Goal: Find specific page/section: Find specific page/section

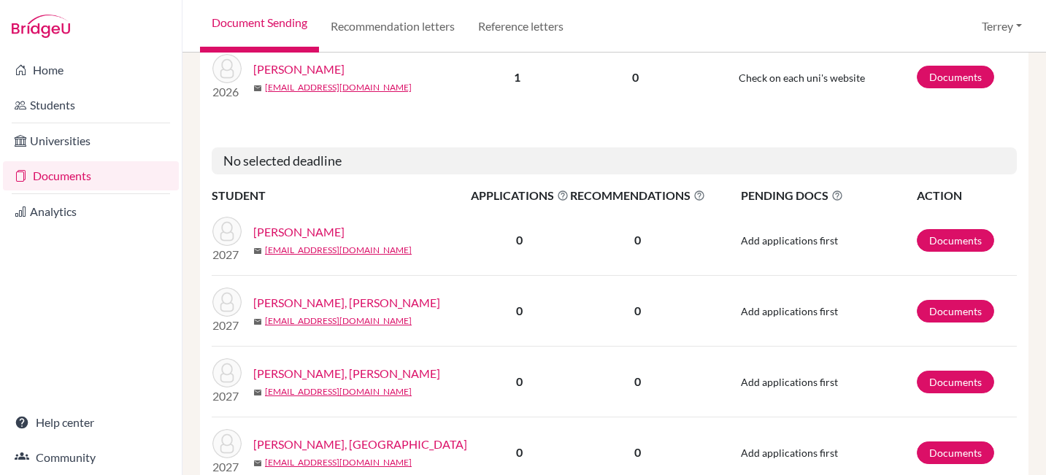
scroll to position [2358, 0]
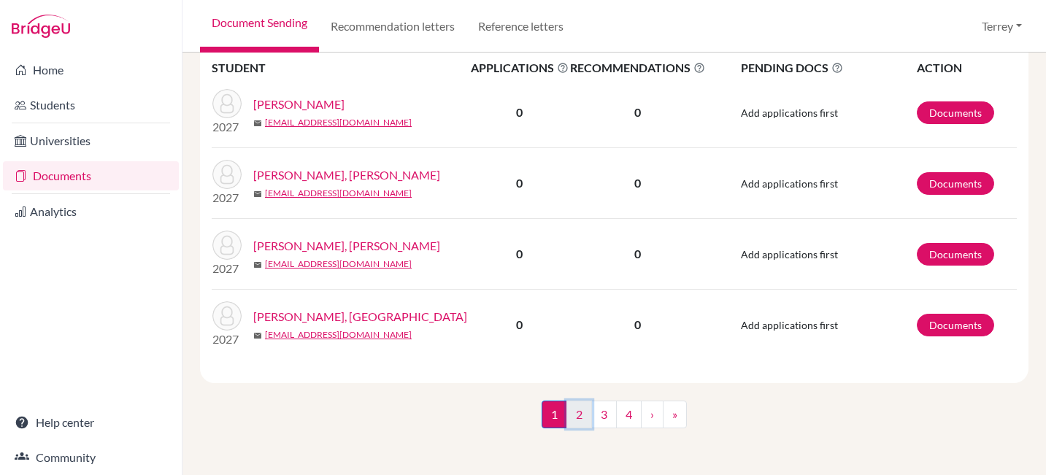
click at [580, 413] on link "2" at bounding box center [580, 415] width 26 height 28
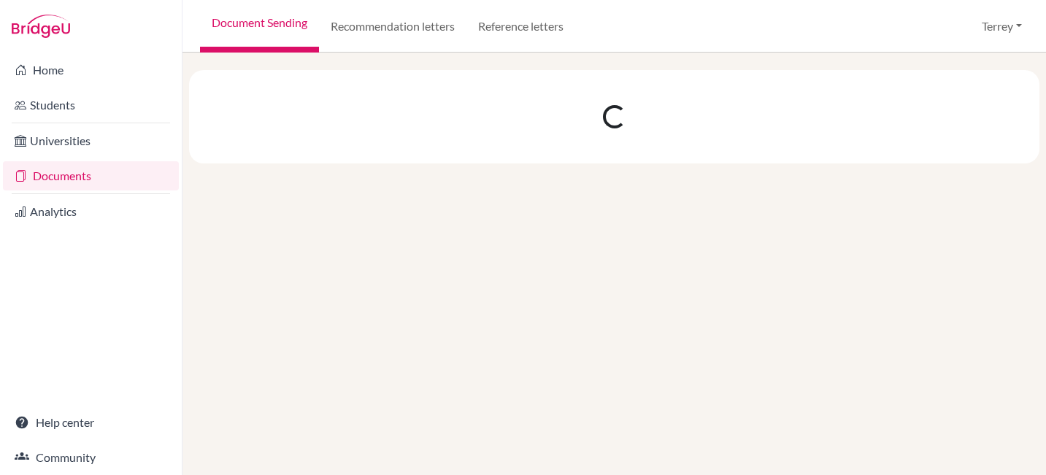
scroll to position [0, 0]
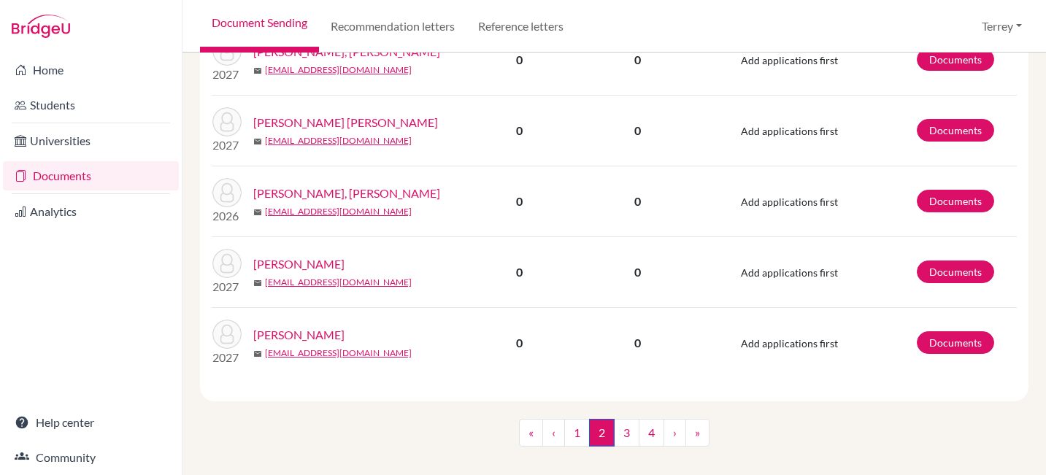
scroll to position [1440, 0]
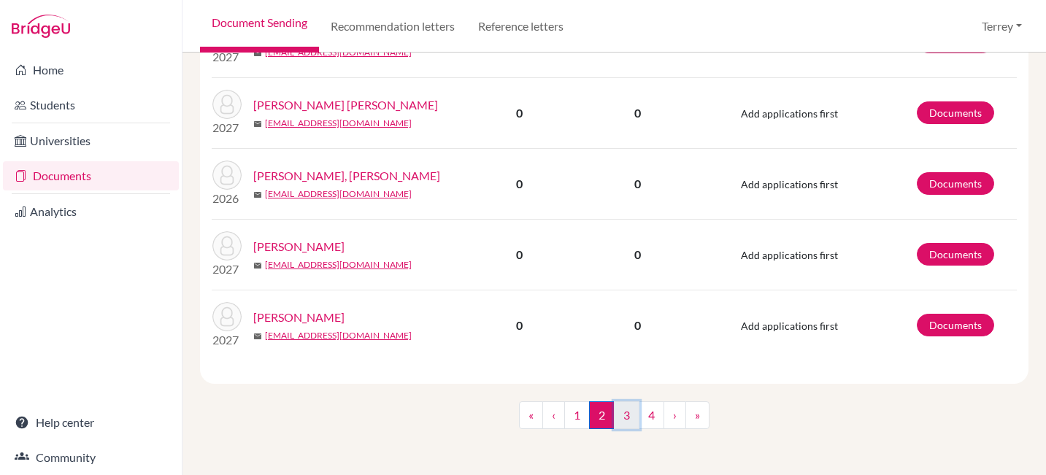
click at [615, 414] on link "3" at bounding box center [627, 416] width 26 height 28
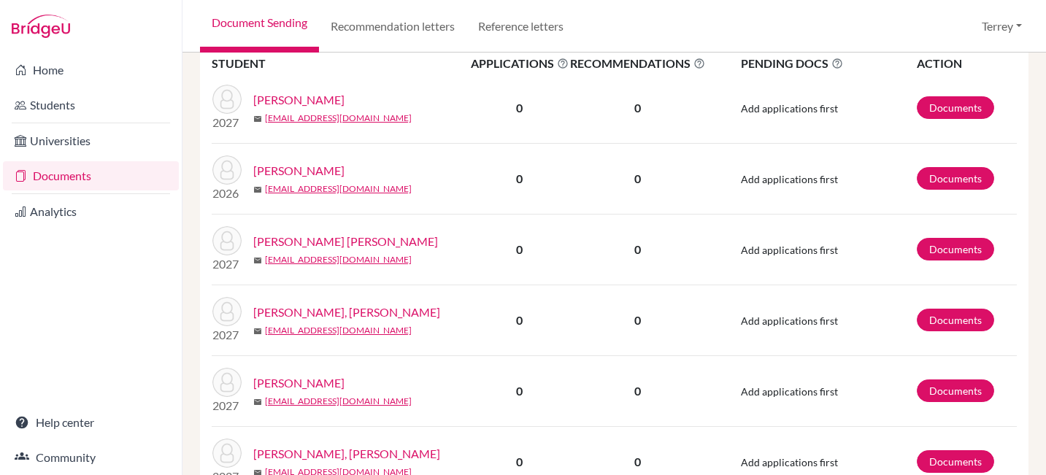
scroll to position [332, 0]
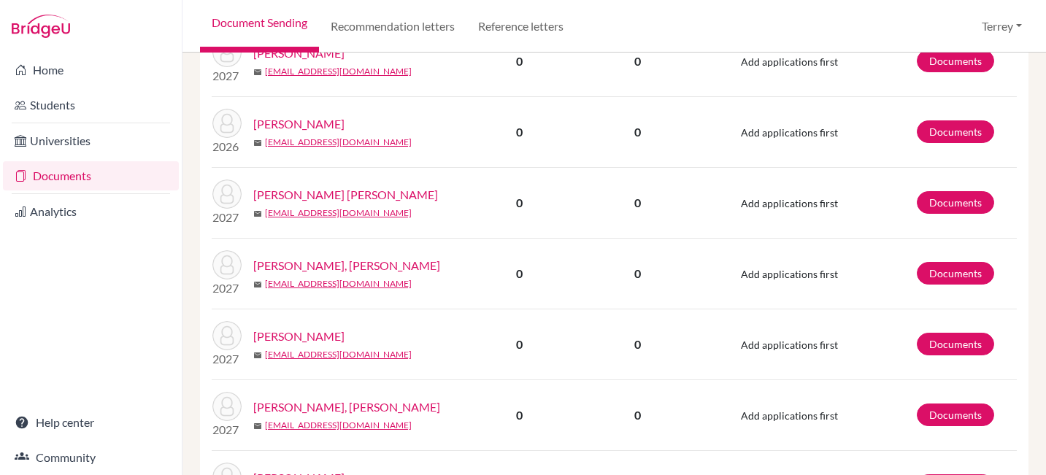
click at [266, 123] on link "Ng, Emma" at bounding box center [298, 124] width 91 height 18
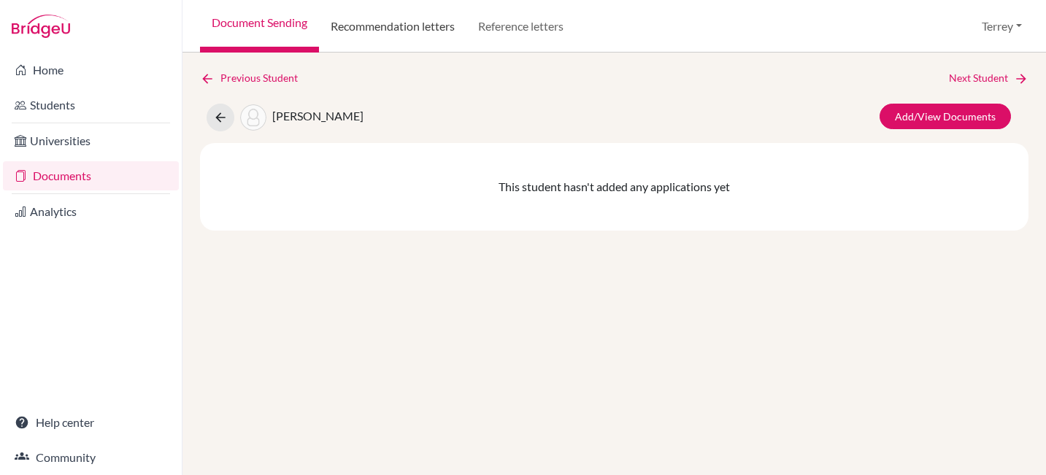
click at [409, 29] on link "Recommendation letters" at bounding box center [392, 26] width 147 height 53
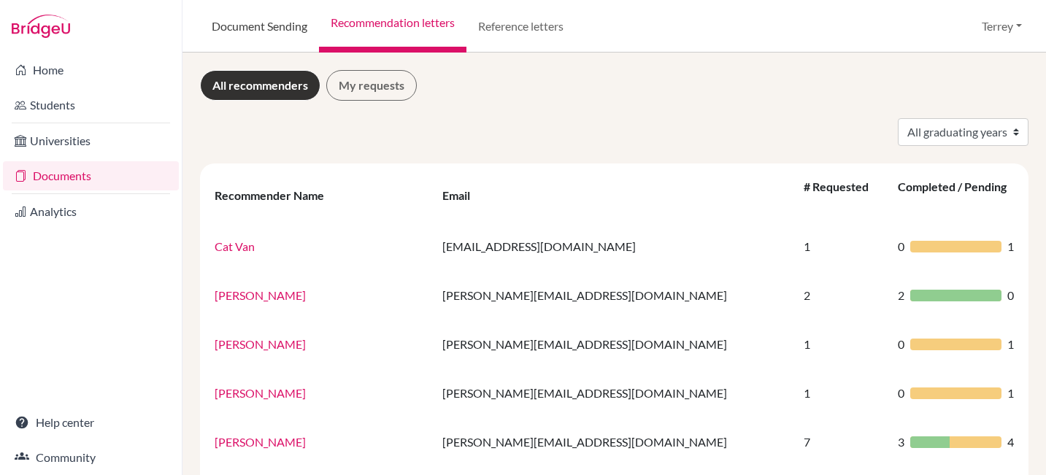
click at [255, 34] on link "Document Sending" at bounding box center [259, 26] width 119 height 53
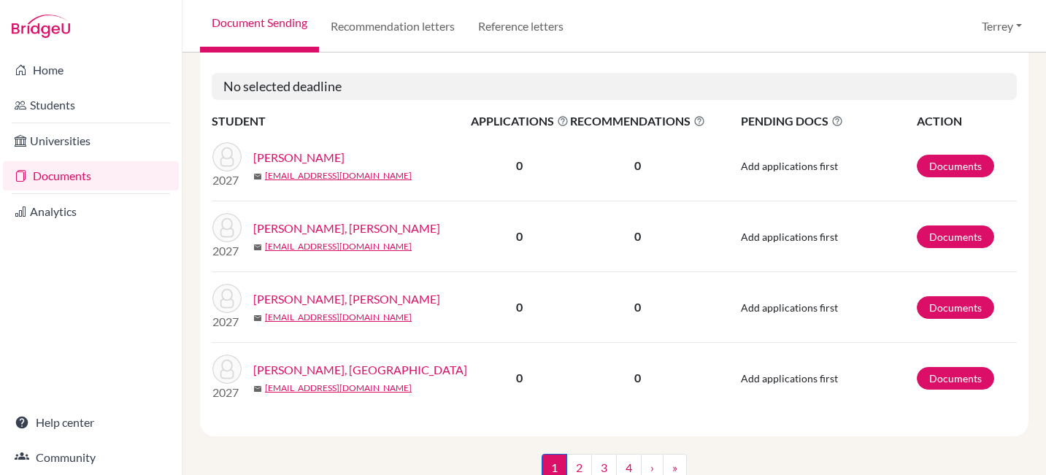
scroll to position [2358, 0]
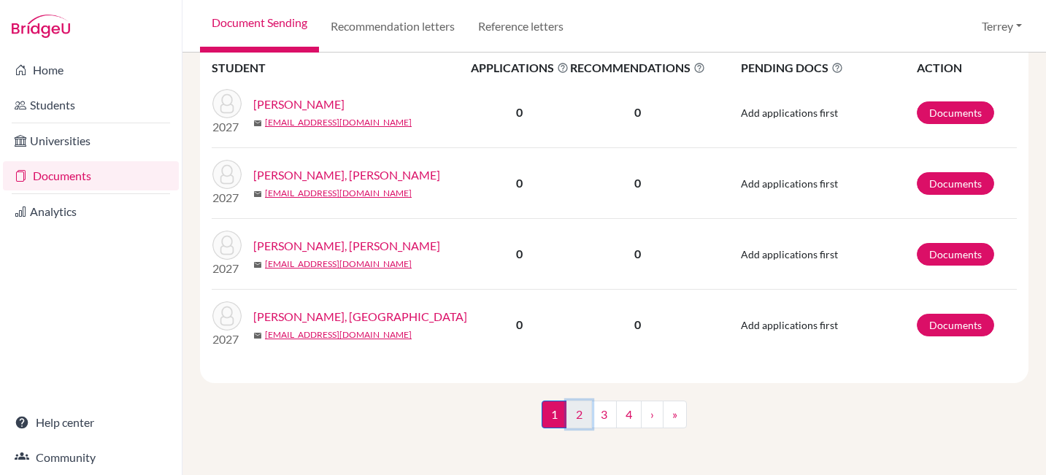
click at [574, 419] on link "2" at bounding box center [580, 415] width 26 height 28
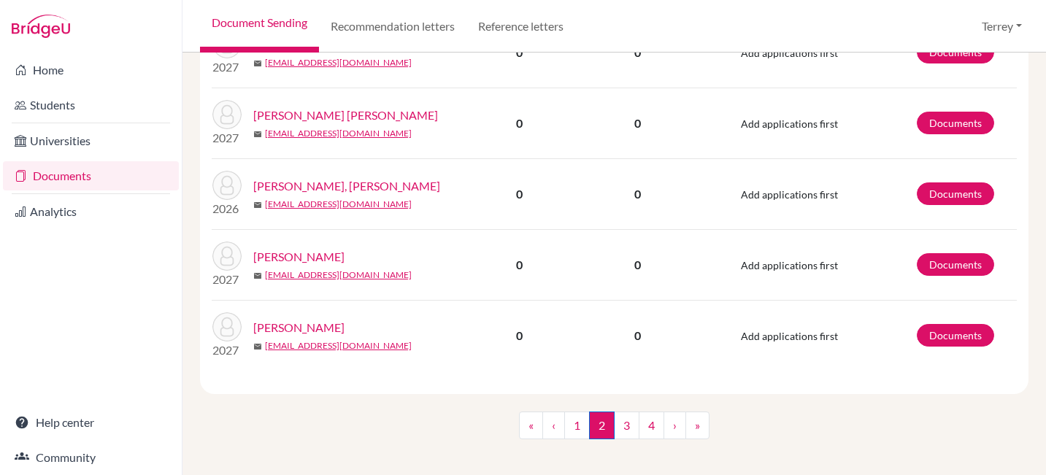
scroll to position [1440, 0]
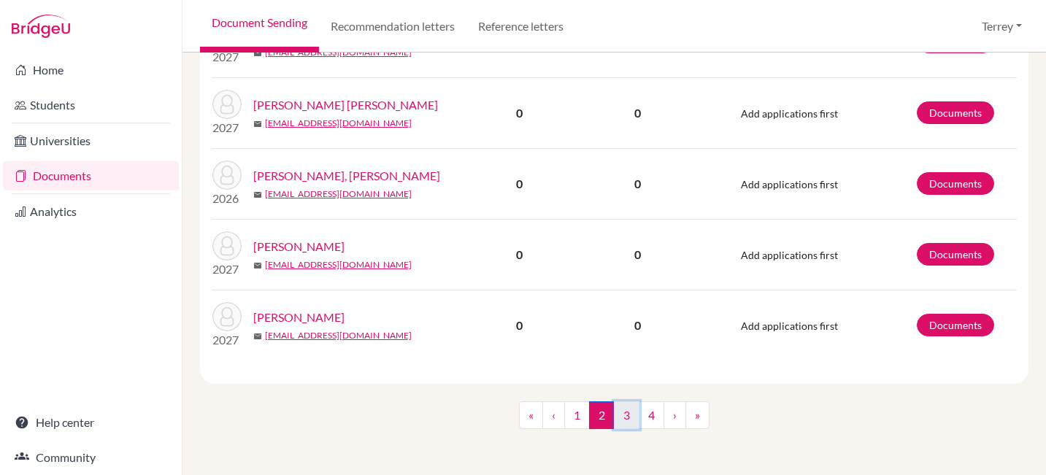
click at [629, 418] on link "3" at bounding box center [627, 416] width 26 height 28
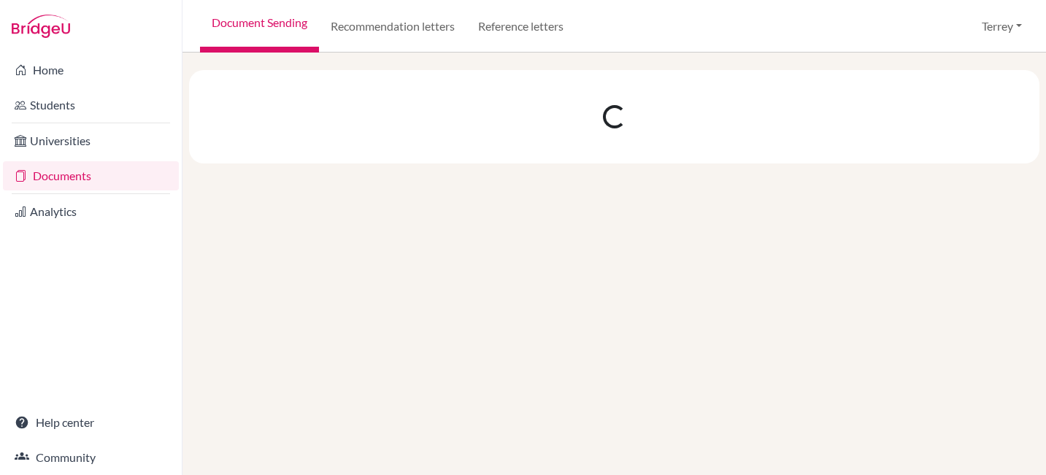
scroll to position [0, 0]
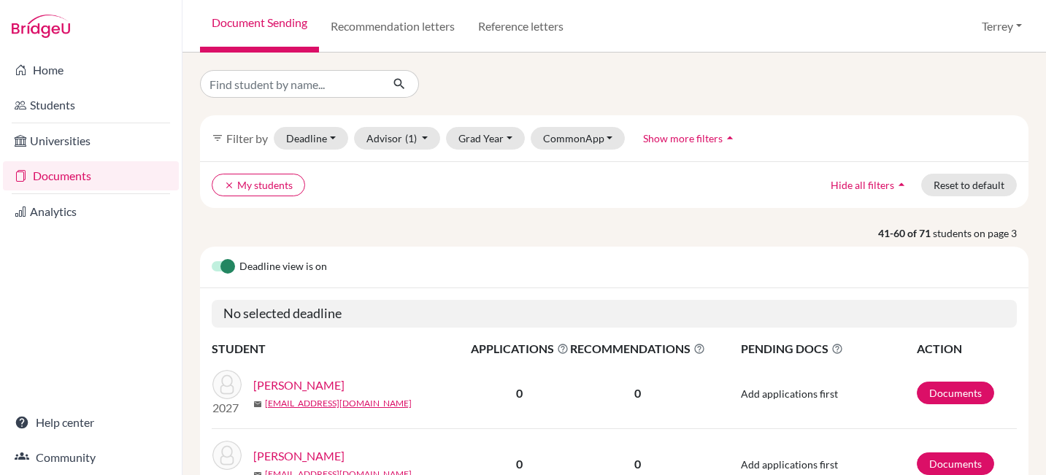
scroll to position [253, 0]
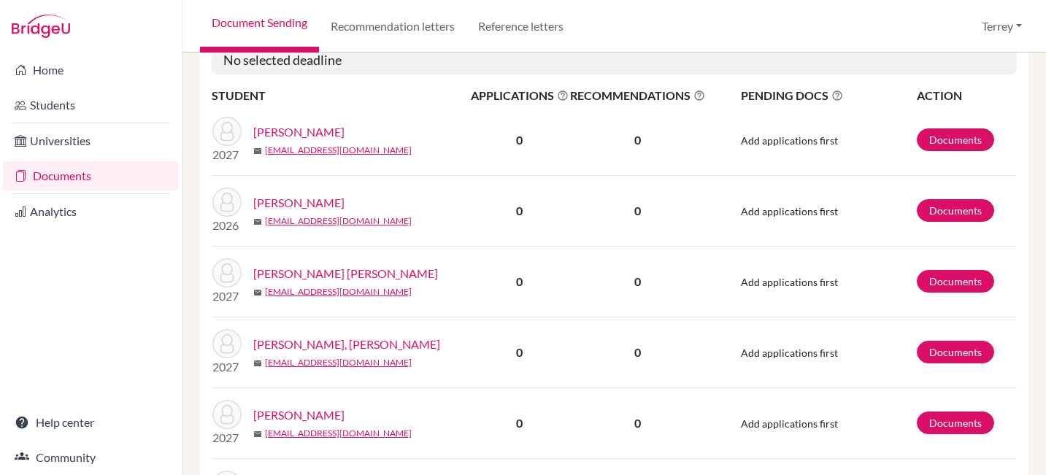
click at [291, 199] on link "Ng, Emma" at bounding box center [298, 203] width 91 height 18
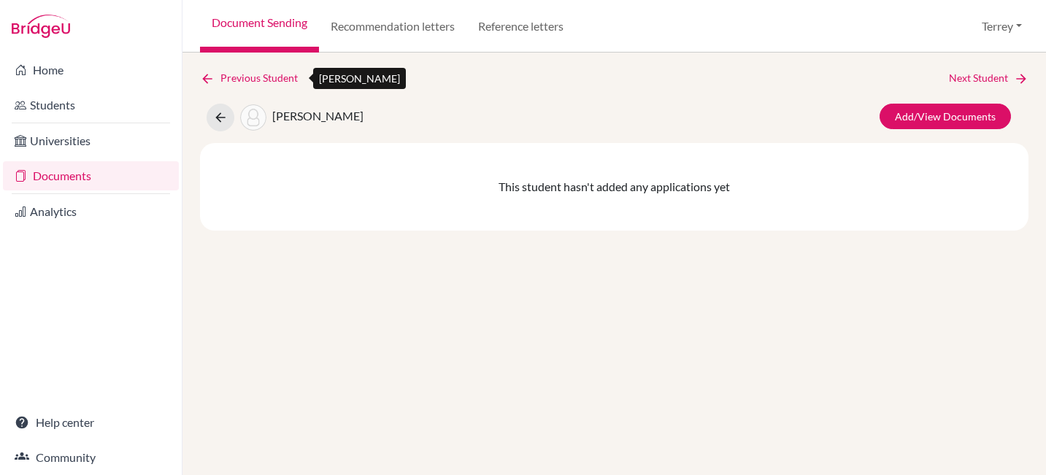
click at [227, 70] on link "Previous Student" at bounding box center [255, 78] width 110 height 16
click at [218, 111] on icon at bounding box center [220, 117] width 15 height 15
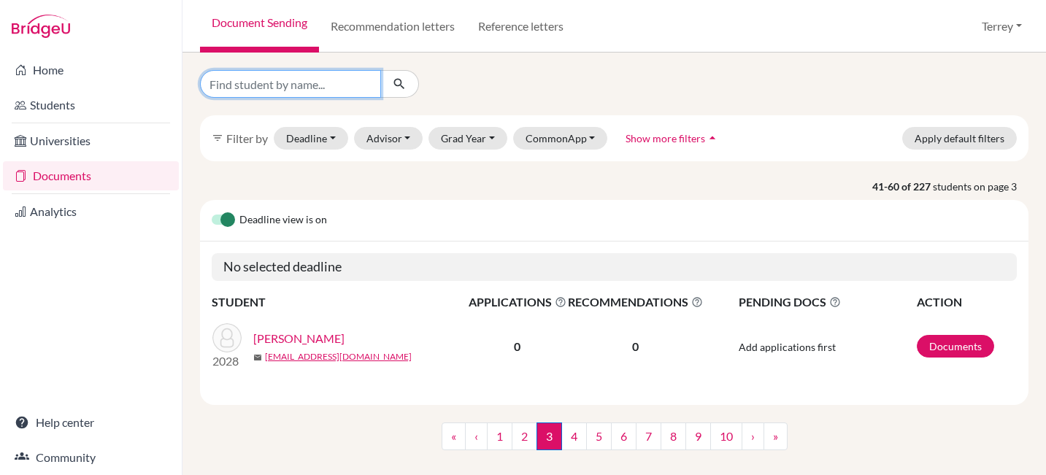
click at [299, 91] on input "Find student by name..." at bounding box center [290, 84] width 181 height 28
type input "s"
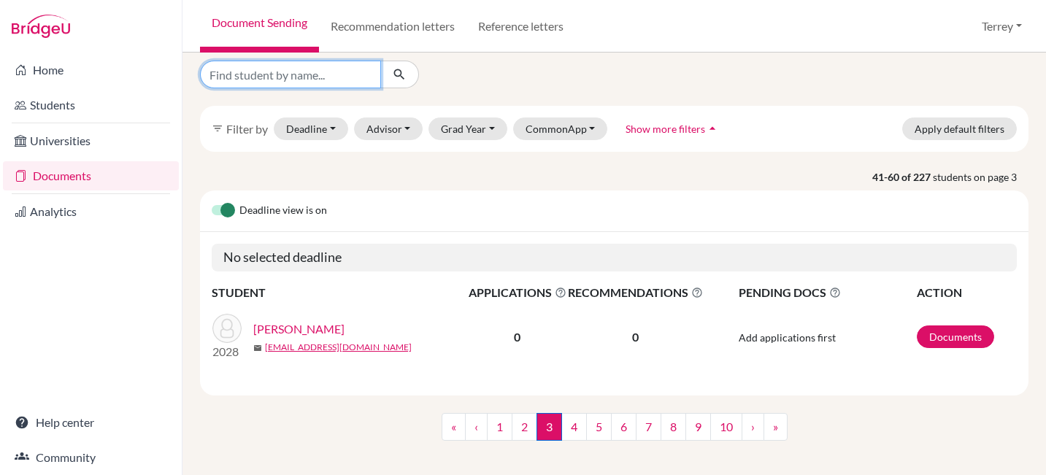
scroll to position [21, 0]
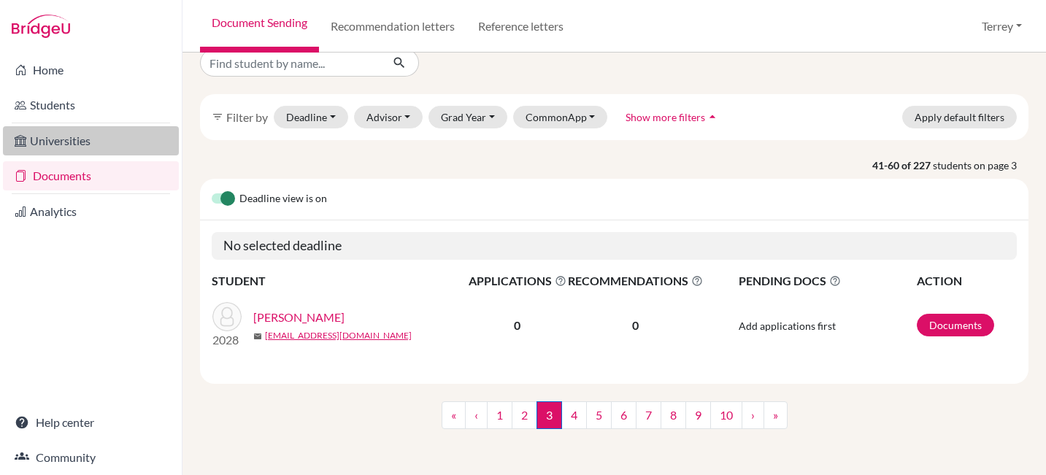
click at [72, 147] on link "Universities" at bounding box center [91, 140] width 176 height 29
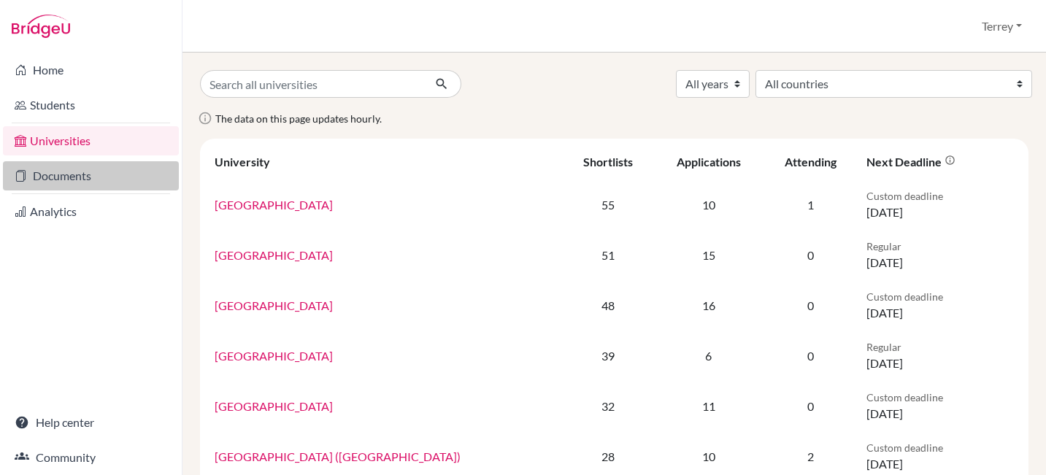
click at [71, 170] on link "Documents" at bounding box center [91, 175] width 176 height 29
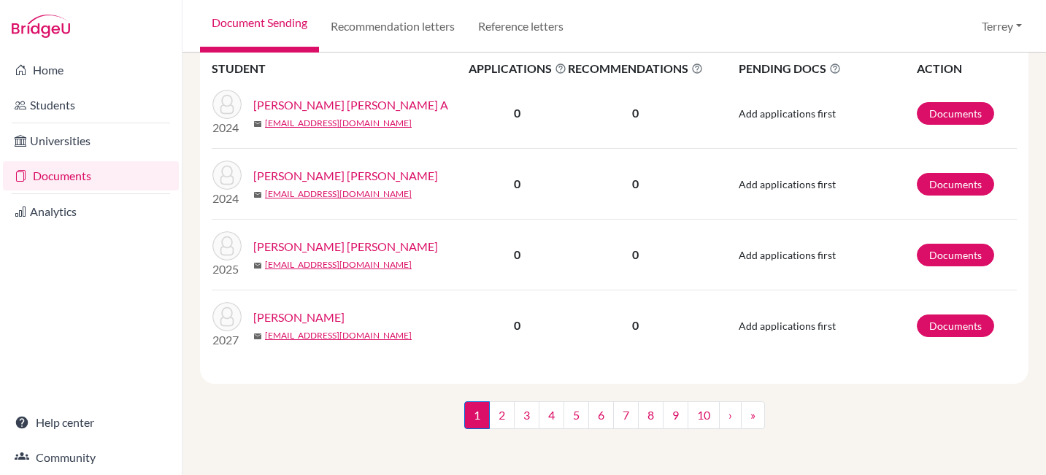
scroll to position [2312, 0]
click at [499, 414] on link "2" at bounding box center [502, 415] width 26 height 28
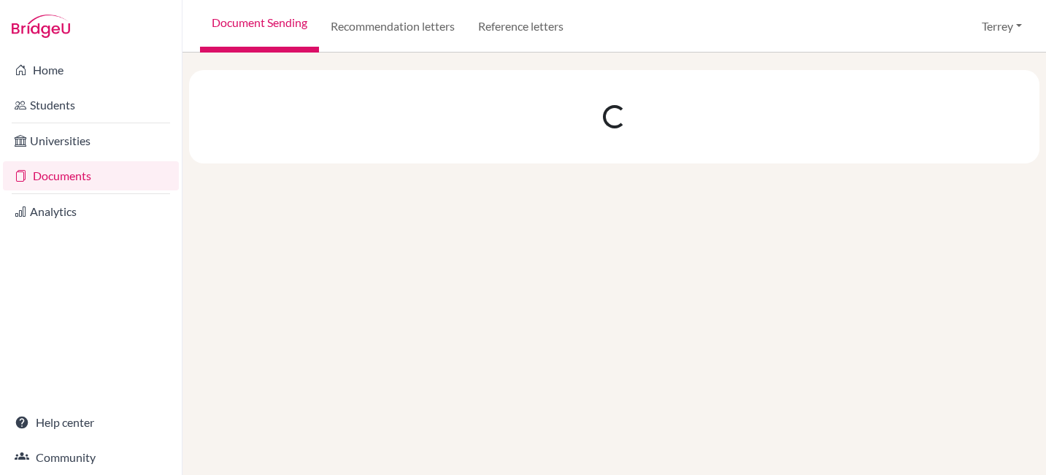
scroll to position [0, 0]
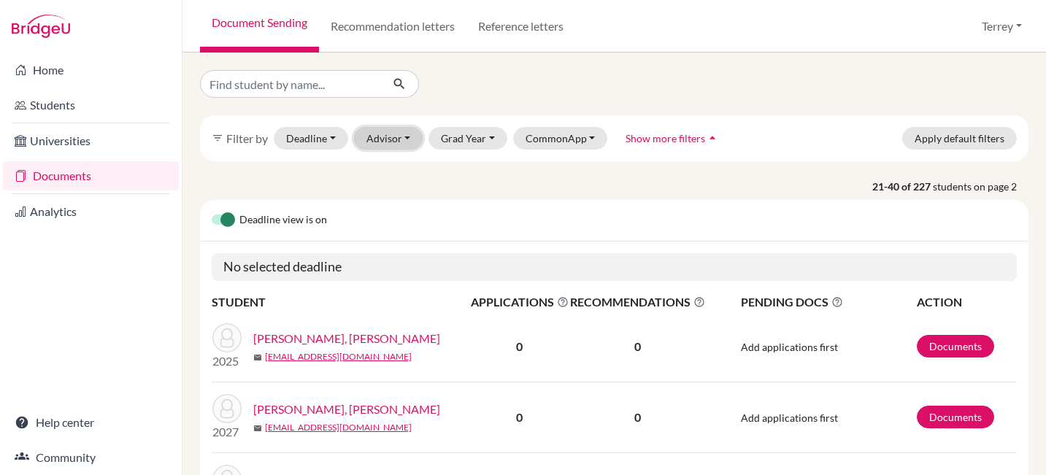
click at [402, 132] on button "Advisor" at bounding box center [388, 138] width 69 height 23
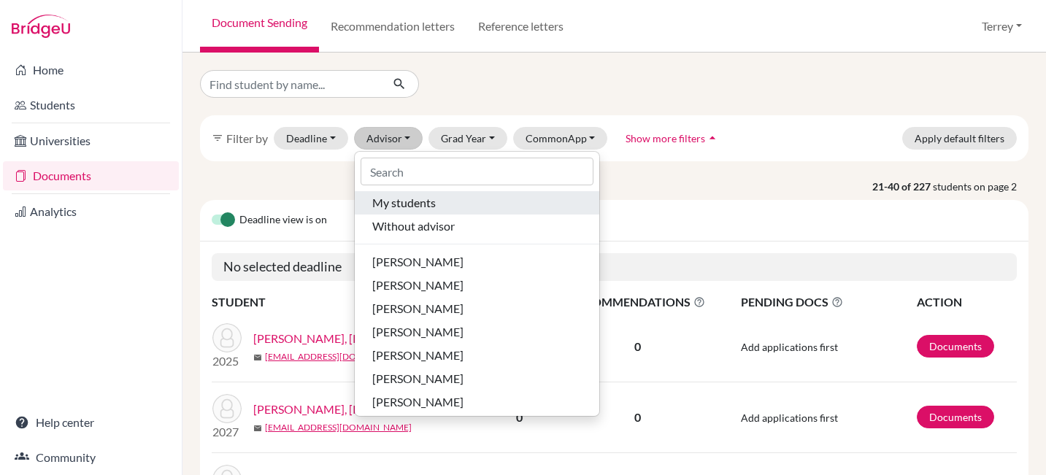
click at [405, 204] on span "My students" at bounding box center [404, 203] width 64 height 18
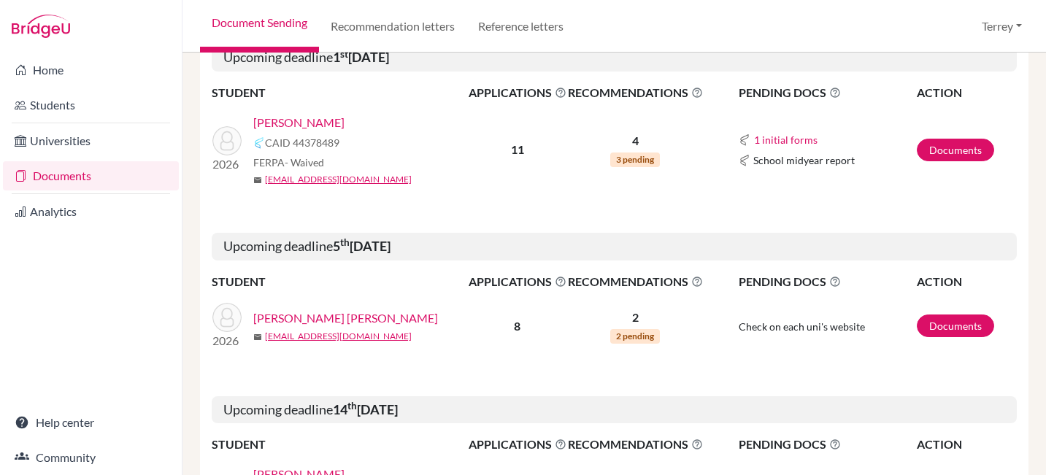
scroll to position [1776, 0]
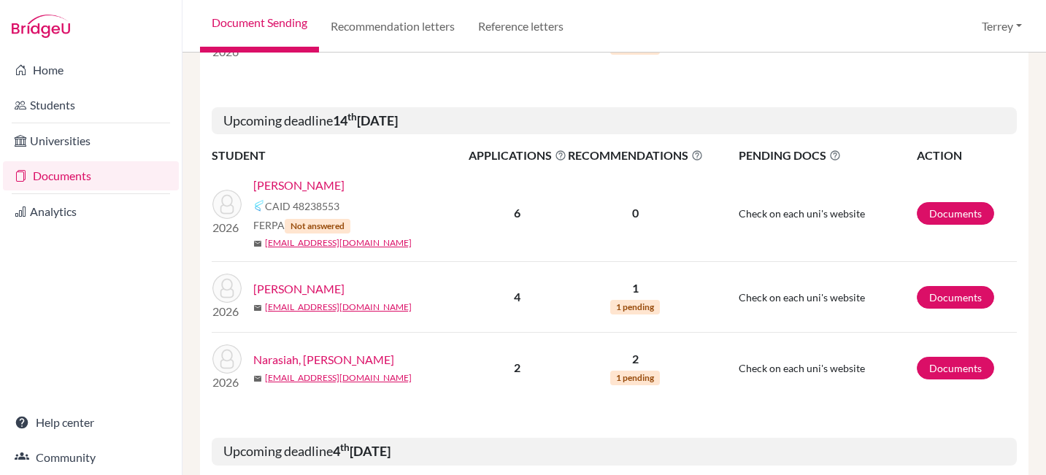
click at [316, 287] on link "Jhamb, Sukriti" at bounding box center [298, 289] width 91 height 18
